Goal: Transaction & Acquisition: Purchase product/service

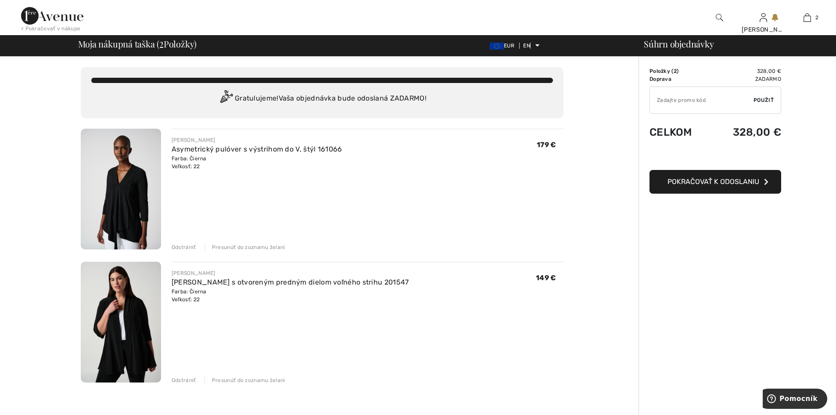
click at [137, 217] on img at bounding box center [121, 189] width 80 height 121
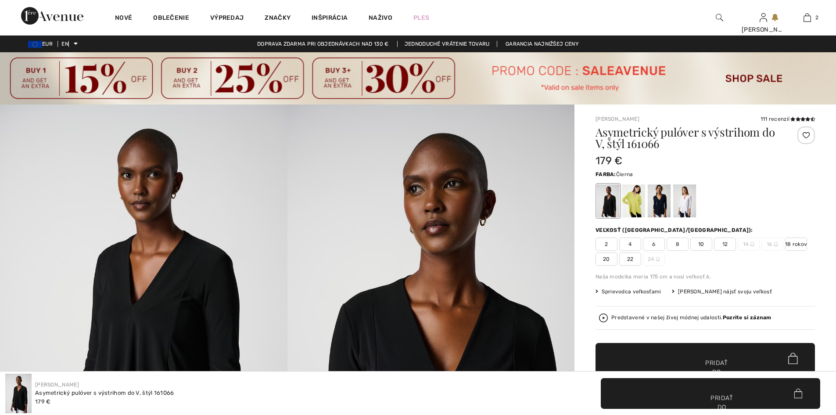
checkbox input "true"
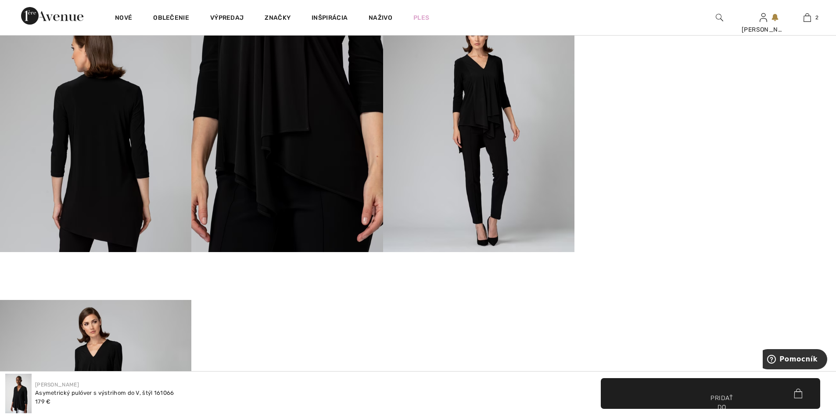
scroll to position [878, 0]
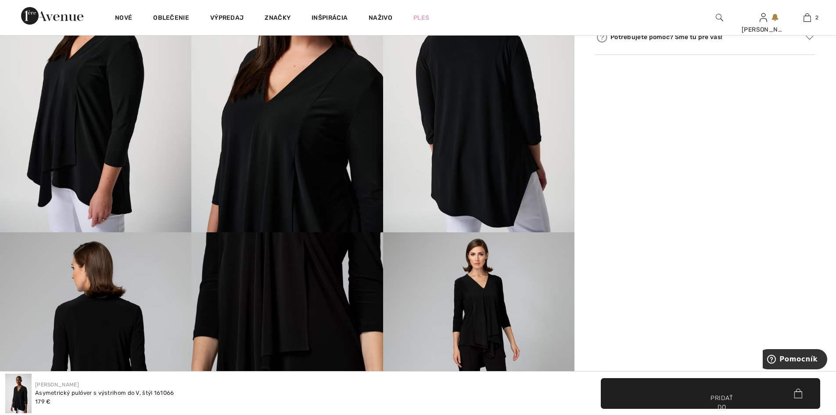
click at [280, 314] on img at bounding box center [286, 351] width 191 height 239
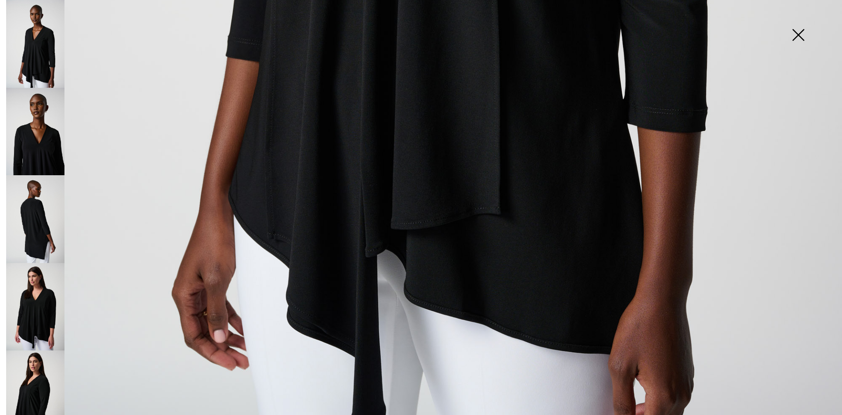
scroll to position [839, 0]
click at [45, 150] on img at bounding box center [35, 132] width 58 height 88
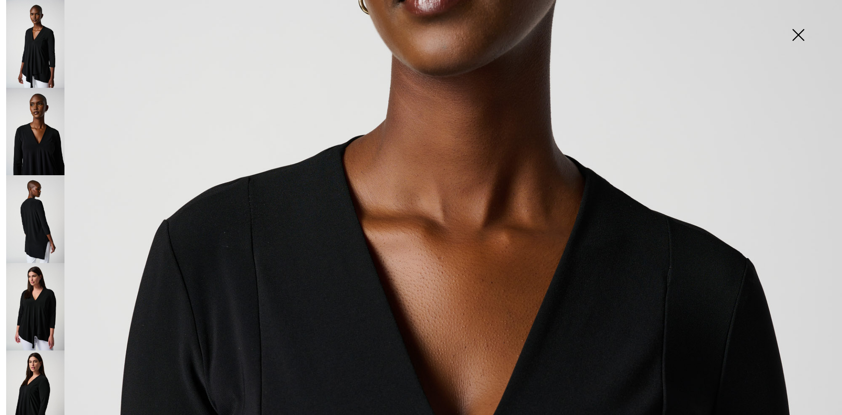
scroll to position [357, 0]
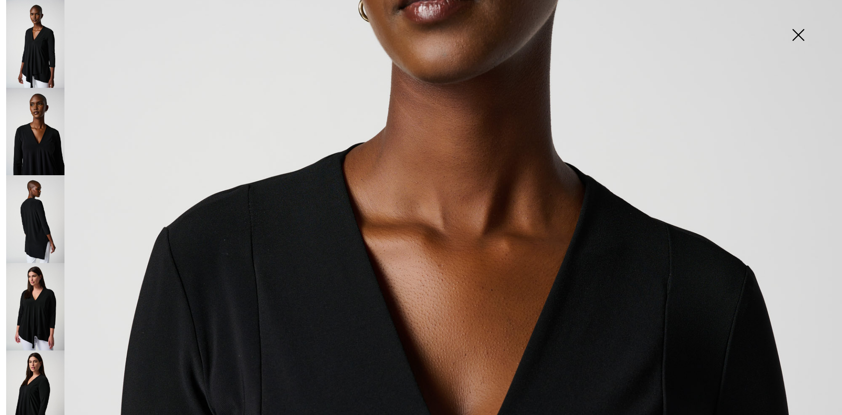
click at [36, 214] on img at bounding box center [35, 219] width 58 height 88
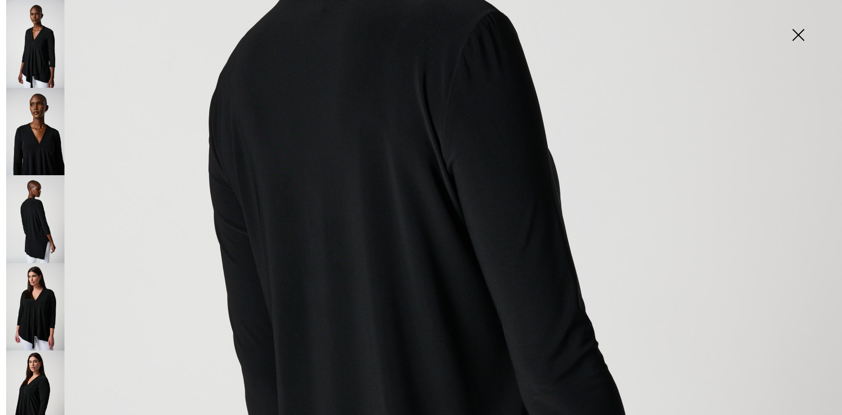
click at [46, 292] on img at bounding box center [35, 307] width 58 height 88
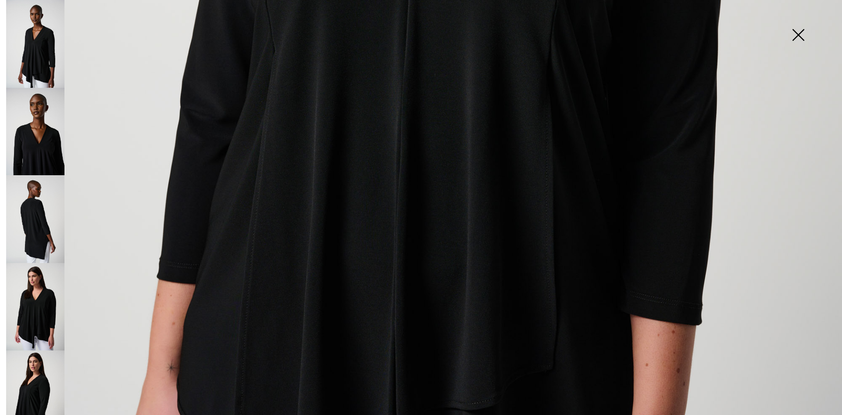
scroll to position [620, 0]
click at [34, 373] on img at bounding box center [35, 394] width 58 height 88
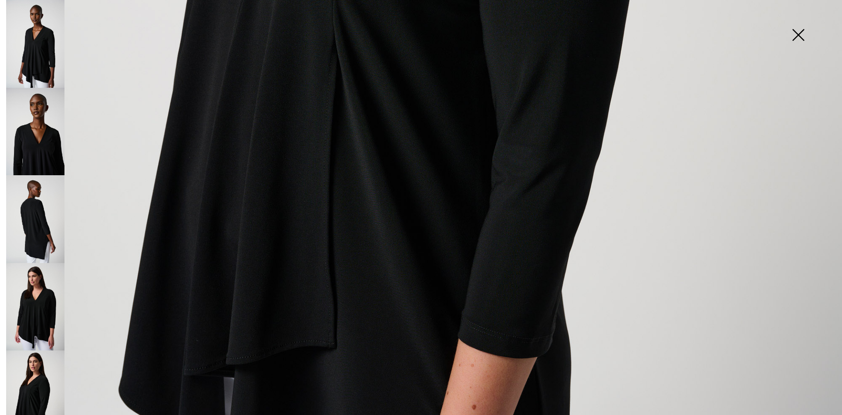
click at [800, 32] on img at bounding box center [799, 35] width 44 height 45
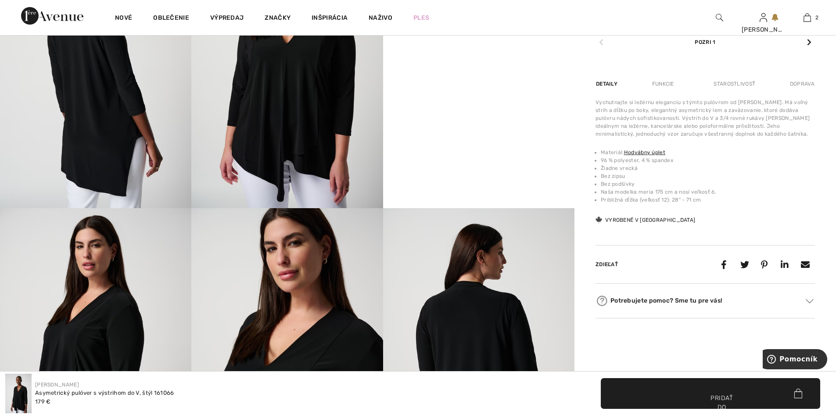
scroll to position [483, 0]
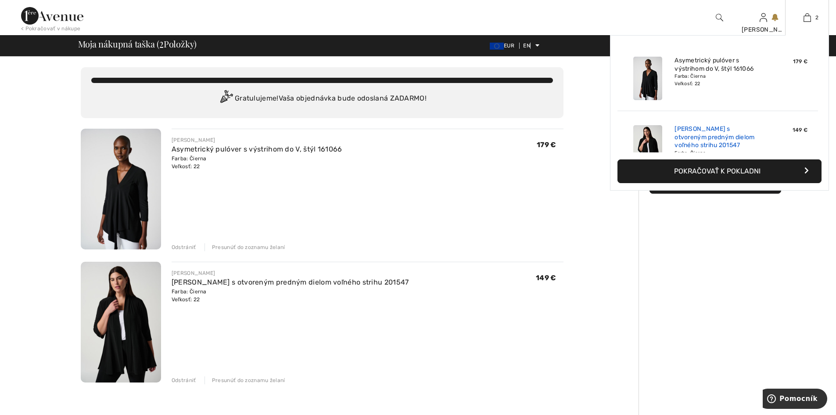
click at [700, 139] on font "[PERSON_NAME] s otvoreným predným dielom voľného strihu 201547" at bounding box center [714, 137] width 80 height 24
click at [645, 141] on img at bounding box center [647, 146] width 29 height 43
click at [643, 130] on img at bounding box center [647, 146] width 29 height 43
click at [644, 142] on img at bounding box center [647, 146] width 29 height 43
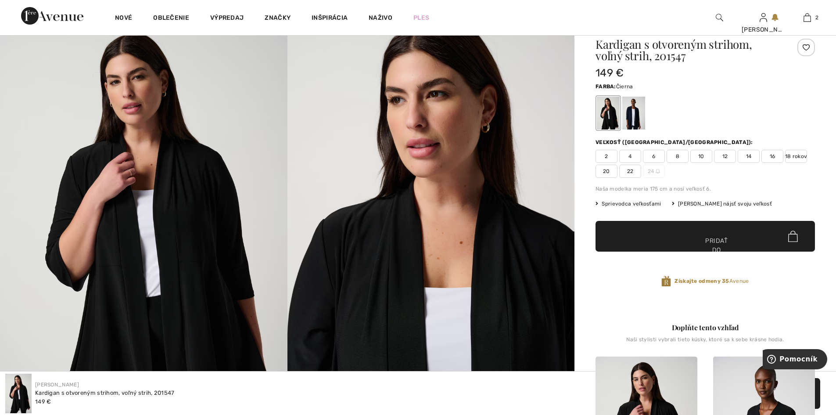
click at [144, 279] on img at bounding box center [143, 232] width 287 height 431
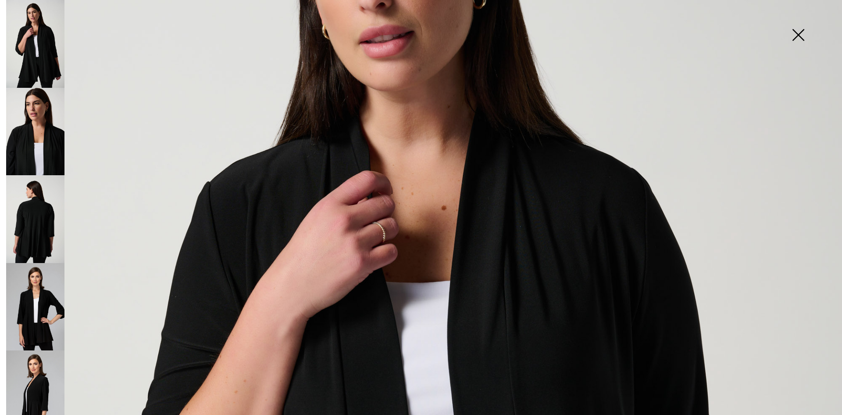
scroll to position [225, 0]
click at [53, 138] on img at bounding box center [35, 132] width 58 height 88
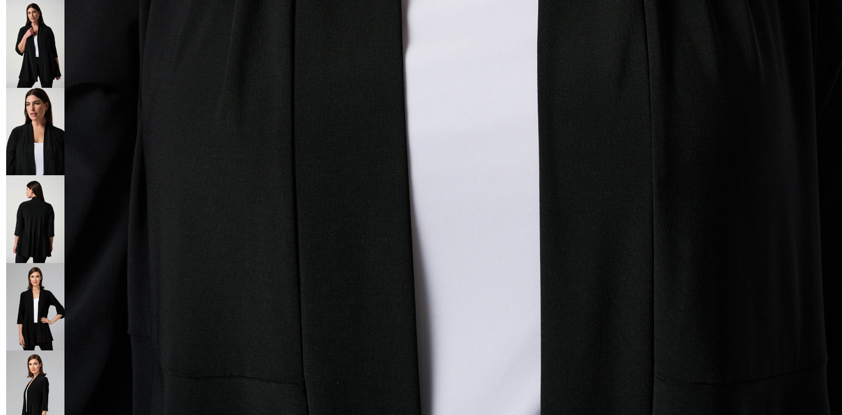
scroll to position [839, 0]
click at [38, 220] on img at bounding box center [35, 219] width 58 height 88
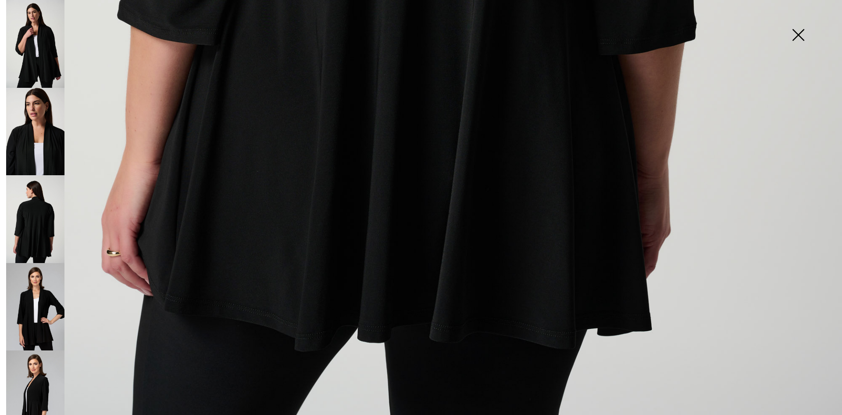
click at [29, 297] on img at bounding box center [35, 307] width 58 height 88
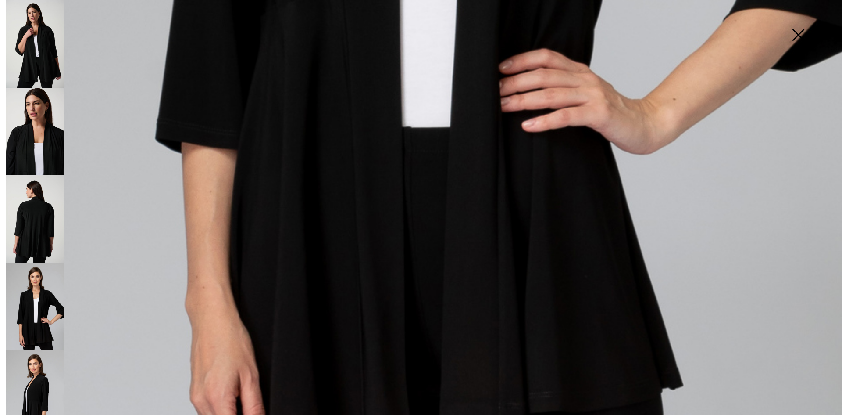
scroll to position [752, 0]
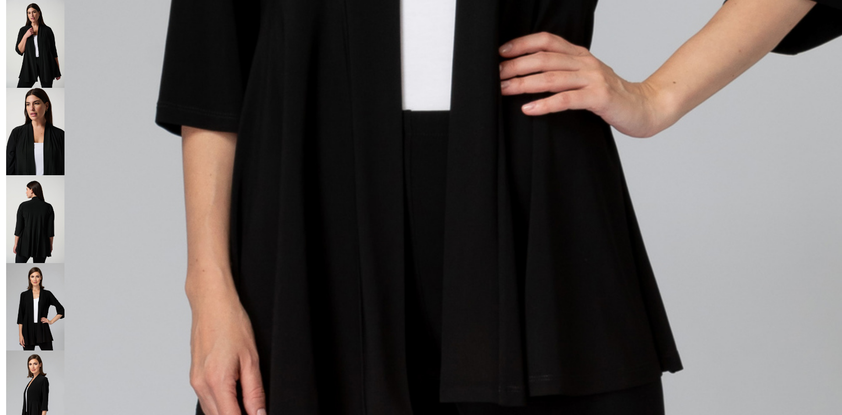
click at [38, 387] on img at bounding box center [35, 394] width 58 height 88
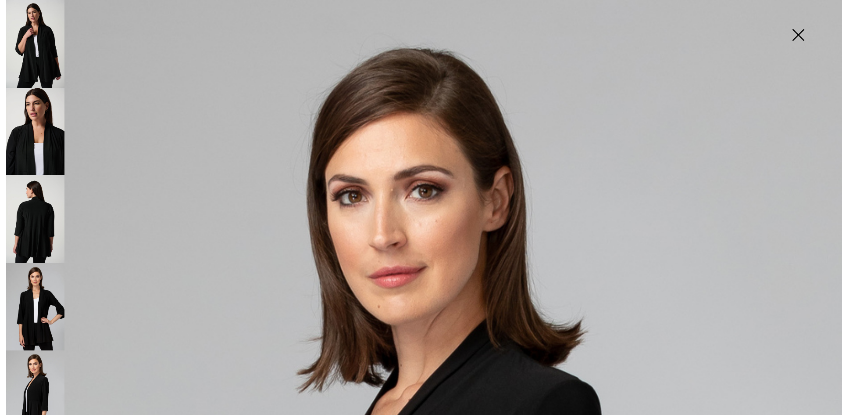
scroll to position [0, 0]
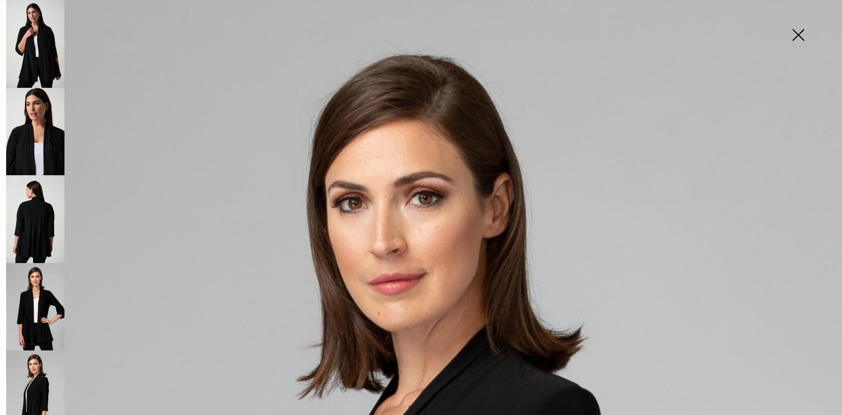
click at [801, 32] on img at bounding box center [799, 35] width 44 height 45
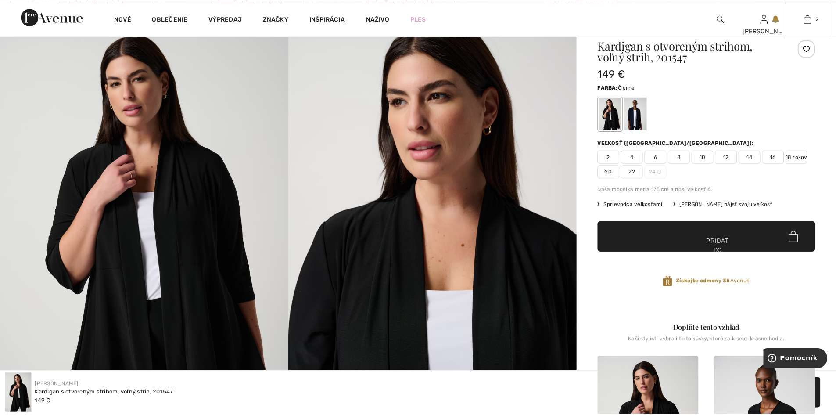
scroll to position [88, 0]
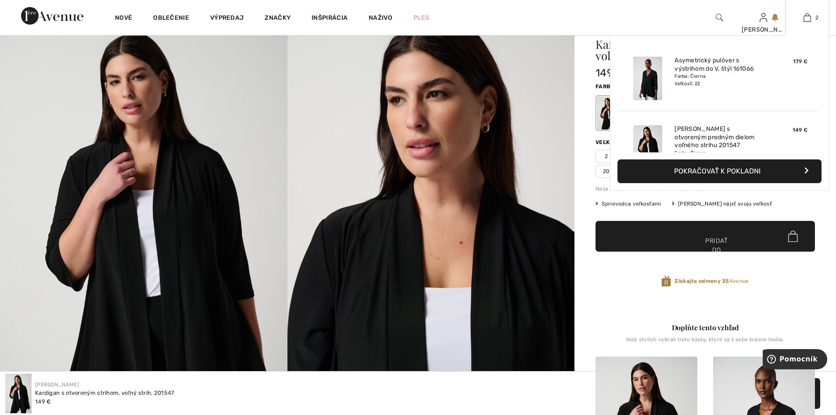
click at [647, 75] on img at bounding box center [647, 78] width 29 height 43
click at [645, 87] on img at bounding box center [647, 78] width 29 height 43
click at [650, 81] on img at bounding box center [647, 78] width 29 height 43
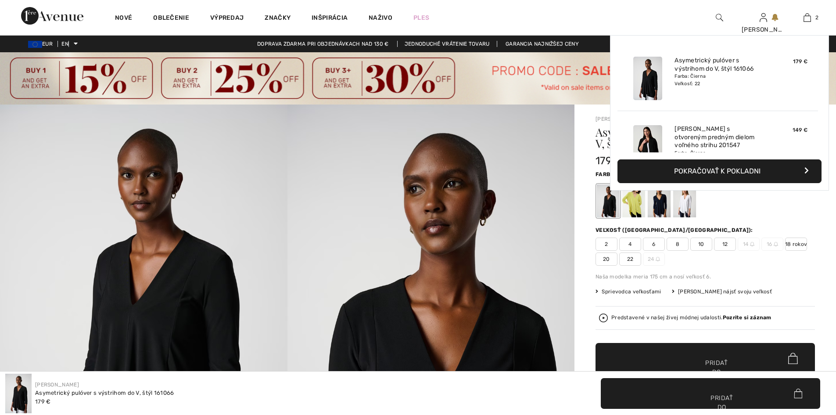
click at [798, 18] on link "2" at bounding box center [806, 17] width 43 height 11
click at [809, 18] on img at bounding box center [806, 17] width 7 height 11
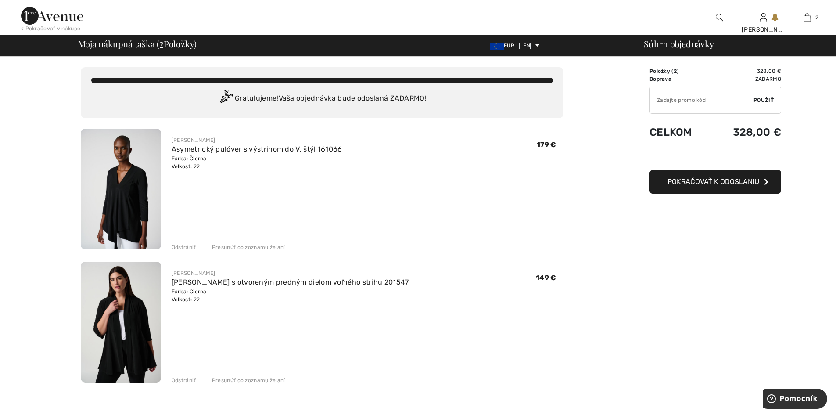
click at [179, 248] on font "Odstrániť" at bounding box center [184, 247] width 25 height 6
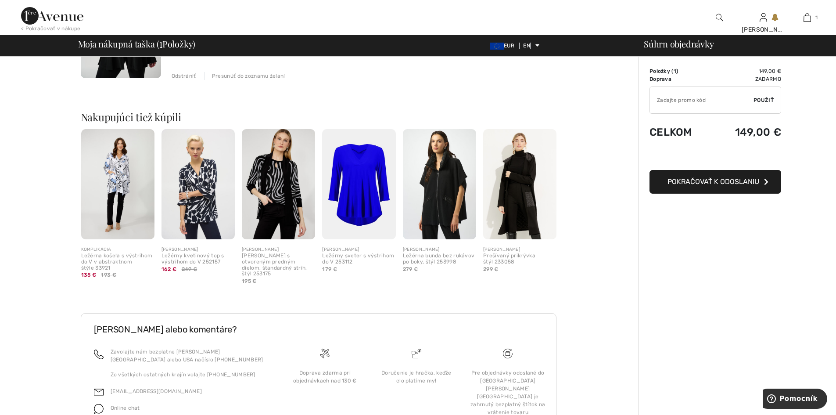
scroll to position [209, 0]
